Goal: Find specific page/section: Find specific page/section

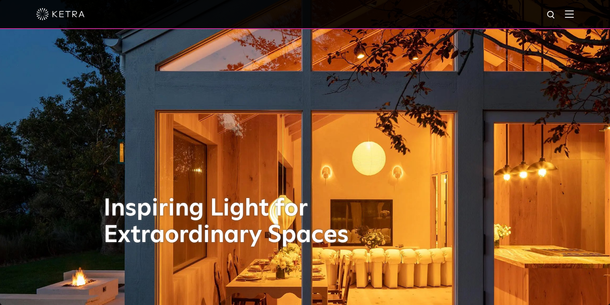
click at [569, 17] on div at bounding box center [304, 14] width 537 height 28
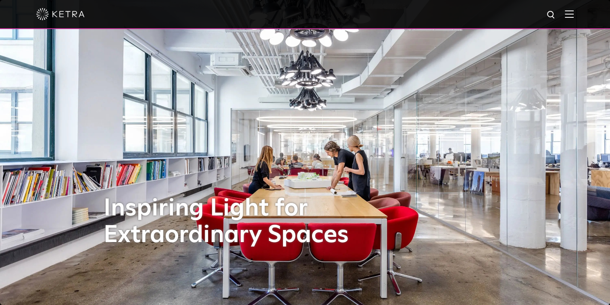
click at [573, 14] on img at bounding box center [569, 14] width 9 height 8
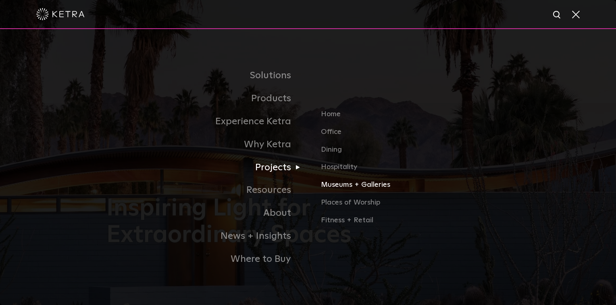
click at [342, 185] on link "Museums + Galleries" at bounding box center [415, 188] width 189 height 18
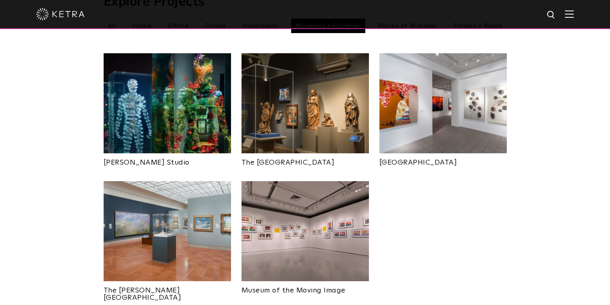
scroll to position [74, 0]
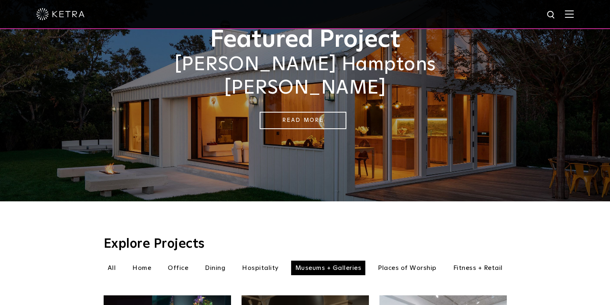
click at [573, 20] on div at bounding box center [304, 14] width 537 height 28
click at [573, 17] on img at bounding box center [569, 14] width 9 height 8
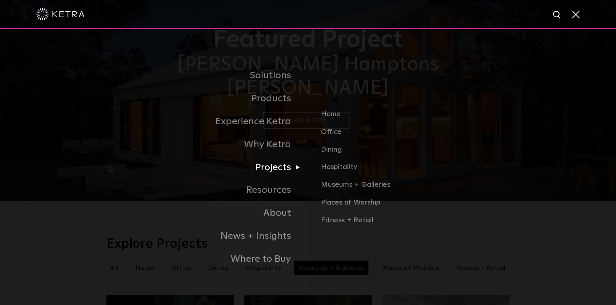
click at [287, 170] on link "Projects" at bounding box center [207, 167] width 202 height 23
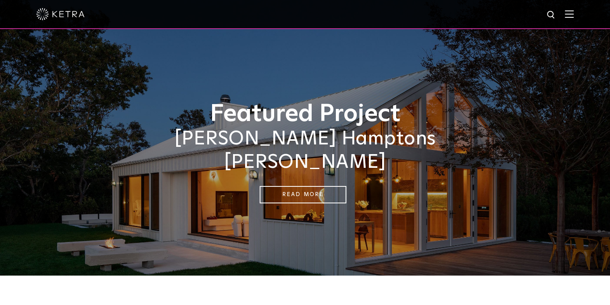
click at [573, 15] on img at bounding box center [569, 14] width 9 height 8
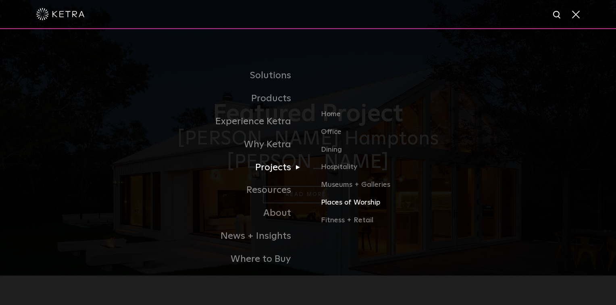
click at [334, 205] on link "Places of Worship" at bounding box center [415, 206] width 189 height 18
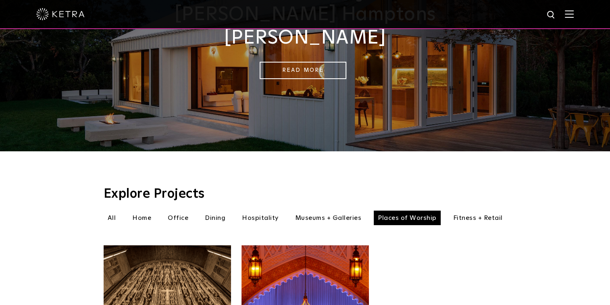
scroll to position [121, 0]
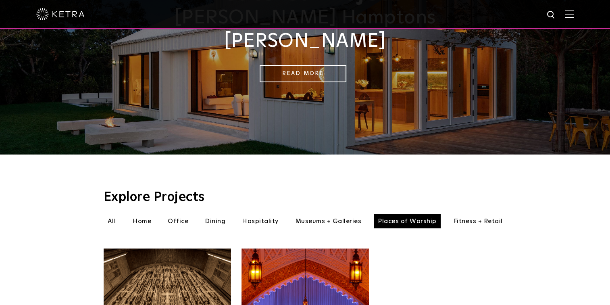
click at [109, 214] on li "All" at bounding box center [112, 221] width 17 height 15
